Goal: Leave review/rating: Leave review/rating

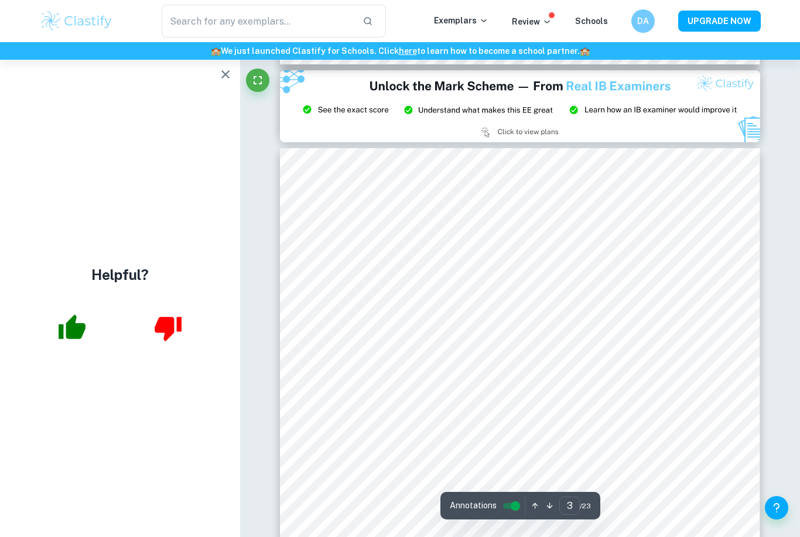
scroll to position [1443, 0]
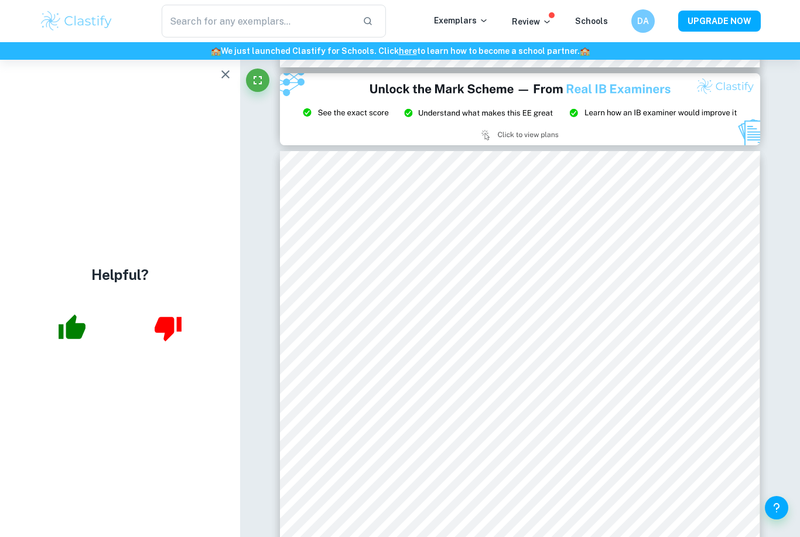
click at [237, 489] on div "Helpful?" at bounding box center [120, 298] width 240 height 477
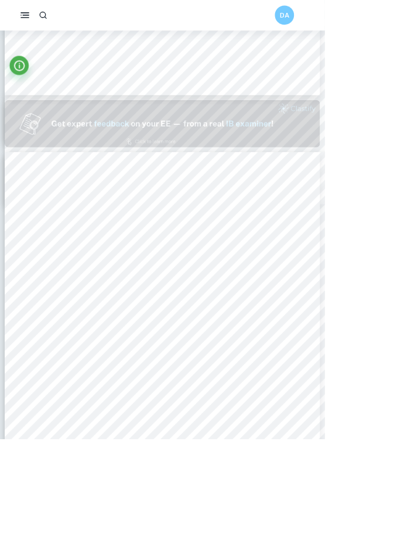
scroll to position [382, 0]
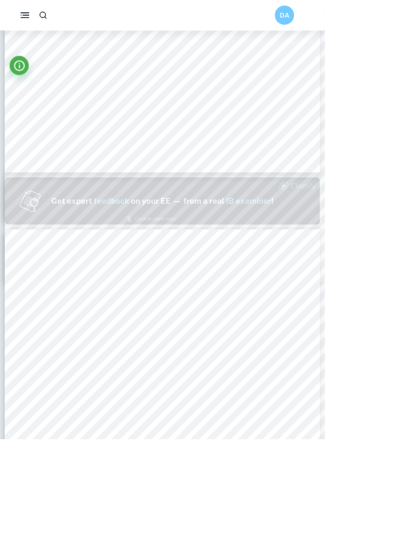
type input "1"
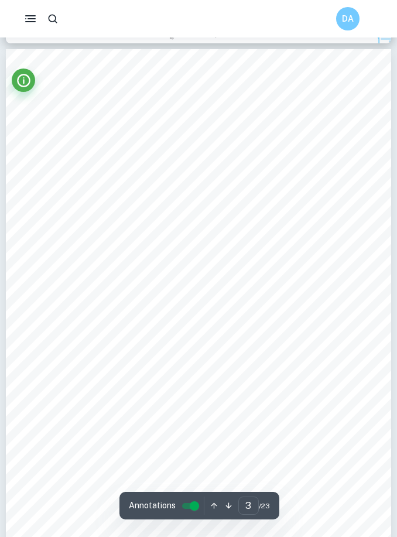
scroll to position [1265, 0]
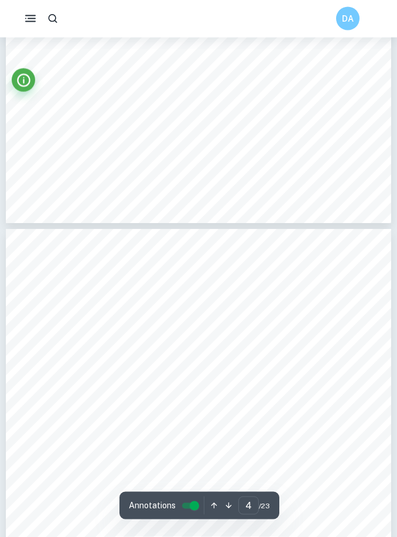
type input "3"
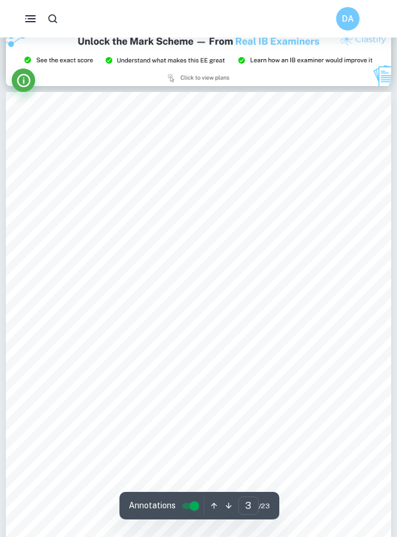
scroll to position [1183, 0]
